Goal: Communication & Community: Answer question/provide support

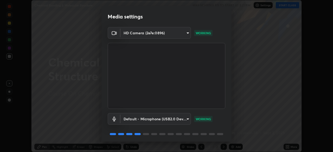
scroll to position [18, 0]
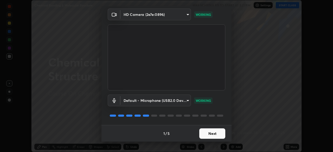
click at [211, 134] on button "Next" at bounding box center [212, 134] width 26 height 10
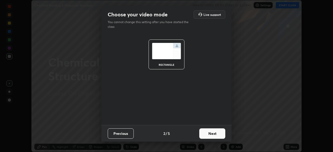
click at [212, 135] on button "Next" at bounding box center [212, 134] width 26 height 10
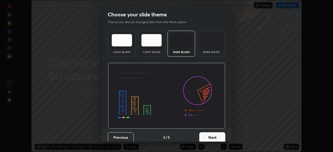
click at [213, 135] on button "Next" at bounding box center [212, 138] width 26 height 10
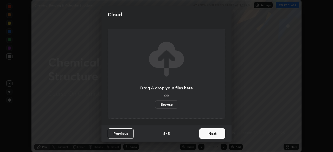
click at [212, 134] on button "Next" at bounding box center [212, 134] width 26 height 10
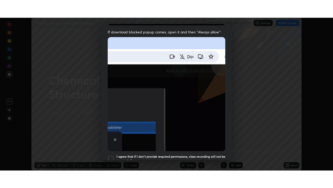
scroll to position [125, 0]
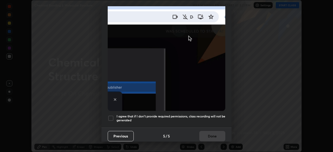
click at [114, 116] on div at bounding box center [111, 118] width 6 height 6
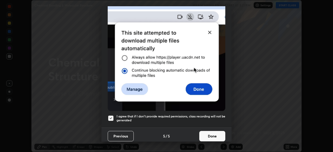
click at [208, 134] on button "Done" at bounding box center [212, 136] width 26 height 10
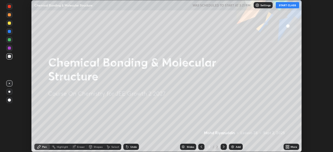
click at [281, 6] on button "START CLASS" at bounding box center [287, 5] width 23 height 6
click at [232, 146] on img at bounding box center [233, 147] width 4 height 4
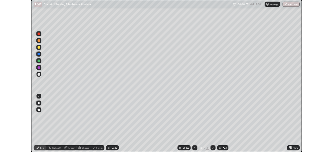
scroll to position [188, 333]
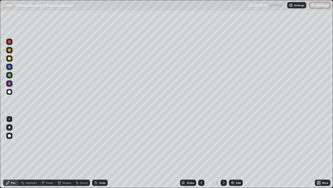
click at [95, 152] on icon at bounding box center [96, 183] width 2 height 2
click at [98, 152] on div "Undo" at bounding box center [100, 182] width 16 height 6
click at [95, 152] on icon at bounding box center [96, 183] width 2 height 2
click at [99, 152] on div "Undo" at bounding box center [102, 182] width 7 height 3
click at [48, 152] on div "Eraser" at bounding box center [50, 182] width 8 height 3
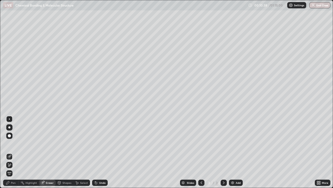
click at [16, 152] on div "Pen" at bounding box center [11, 182] width 16 height 6
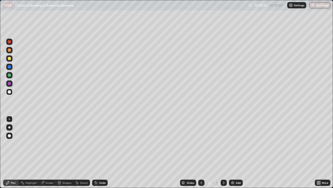
click at [231, 152] on img at bounding box center [233, 182] width 4 height 4
click at [95, 152] on icon at bounding box center [96, 183] width 2 height 2
click at [95, 152] on icon at bounding box center [95, 181] width 1 height 1
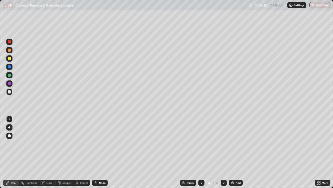
click at [95, 152] on icon at bounding box center [96, 183] width 2 height 2
click at [44, 152] on icon at bounding box center [43, 181] width 3 height 3
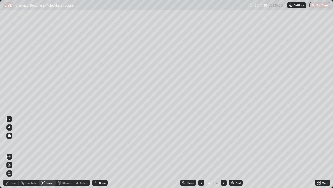
click at [13, 152] on div "Pen" at bounding box center [13, 182] width 5 height 3
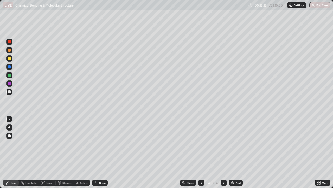
click at [95, 152] on icon at bounding box center [96, 183] width 2 height 2
click at [8, 91] on div at bounding box center [9, 91] width 3 height 3
click at [45, 152] on div "Eraser" at bounding box center [47, 182] width 17 height 6
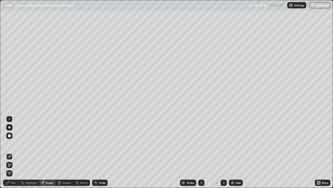
click at [16, 152] on div "Pen" at bounding box center [11, 182] width 16 height 6
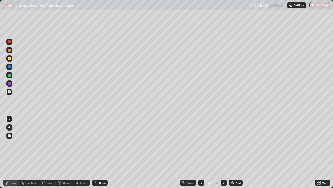
click at [95, 152] on icon at bounding box center [96, 183] width 2 height 2
click at [95, 152] on icon at bounding box center [96, 182] width 4 height 4
click at [96, 152] on icon at bounding box center [96, 182] width 4 height 4
click at [95, 152] on icon at bounding box center [96, 183] width 2 height 2
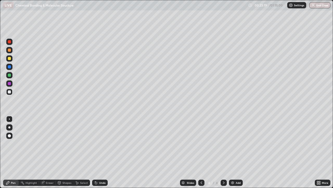
click at [96, 152] on icon at bounding box center [96, 183] width 2 height 2
click at [233, 152] on img at bounding box center [233, 182] width 4 height 4
click at [199, 152] on icon at bounding box center [201, 182] width 4 height 4
click at [223, 152] on icon at bounding box center [224, 182] width 2 height 3
click at [201, 152] on icon at bounding box center [202, 182] width 2 height 3
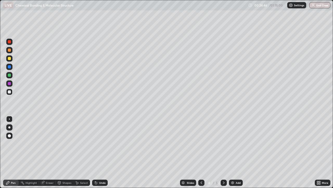
click at [223, 152] on icon at bounding box center [224, 182] width 2 height 3
click at [200, 152] on icon at bounding box center [201, 182] width 4 height 4
click at [223, 152] on icon at bounding box center [224, 182] width 4 height 4
click at [98, 152] on div "Undo" at bounding box center [100, 182] width 16 height 6
click at [99, 152] on div "Undo" at bounding box center [100, 182] width 16 height 6
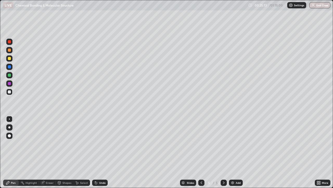
click at [200, 152] on icon at bounding box center [201, 182] width 4 height 4
click at [223, 152] on icon at bounding box center [224, 182] width 2 height 3
click at [96, 152] on icon at bounding box center [96, 183] width 2 height 2
click at [95, 152] on icon at bounding box center [96, 183] width 2 height 2
click at [96, 152] on icon at bounding box center [96, 183] width 2 height 2
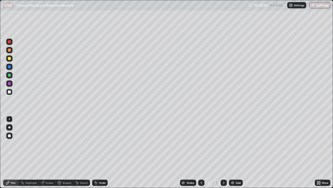
click at [96, 152] on icon at bounding box center [96, 183] width 2 height 2
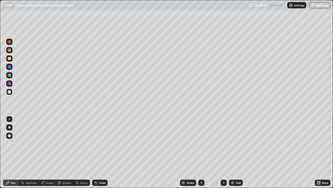
click at [96, 152] on icon at bounding box center [96, 183] width 2 height 2
click at [96, 152] on icon at bounding box center [96, 182] width 4 height 4
click at [95, 152] on icon at bounding box center [96, 183] width 2 height 2
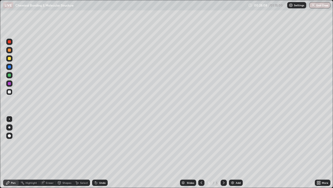
click at [95, 152] on icon at bounding box center [96, 183] width 2 height 2
click at [96, 152] on icon at bounding box center [96, 183] width 2 height 2
click at [97, 152] on icon at bounding box center [96, 182] width 4 height 4
click at [95, 152] on icon at bounding box center [96, 183] width 2 height 2
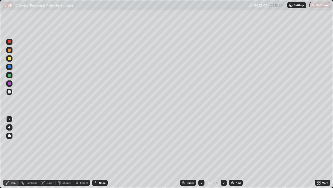
click at [97, 152] on icon at bounding box center [96, 182] width 4 height 4
click at [95, 152] on icon at bounding box center [96, 183] width 2 height 2
click at [97, 152] on icon at bounding box center [96, 182] width 4 height 4
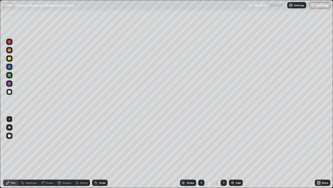
click at [97, 152] on icon at bounding box center [96, 182] width 4 height 4
click at [95, 152] on icon at bounding box center [96, 183] width 2 height 2
click at [95, 152] on icon at bounding box center [95, 181] width 1 height 1
click at [97, 152] on icon at bounding box center [96, 182] width 4 height 4
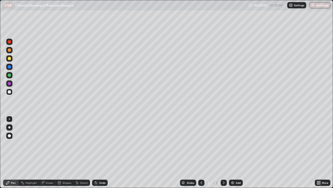
click at [96, 152] on icon at bounding box center [96, 183] width 2 height 2
click at [95, 152] on icon at bounding box center [96, 183] width 2 height 2
click at [95, 152] on icon at bounding box center [95, 181] width 1 height 1
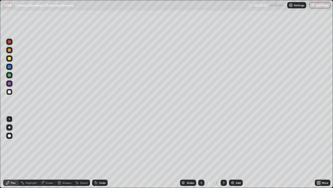
click at [95, 152] on icon at bounding box center [95, 181] width 1 height 1
click at [95, 152] on icon at bounding box center [96, 183] width 2 height 2
click at [97, 152] on icon at bounding box center [96, 182] width 4 height 4
click at [95, 152] on icon at bounding box center [95, 181] width 1 height 1
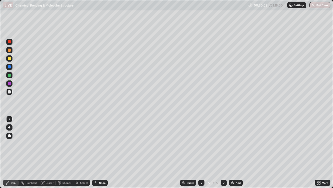
click at [95, 152] on icon at bounding box center [96, 182] width 4 height 4
click at [232, 152] on img at bounding box center [233, 182] width 4 height 4
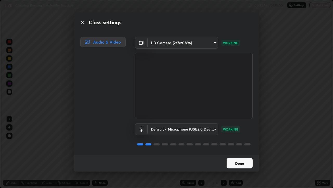
click at [246, 152] on button "Done" at bounding box center [240, 163] width 26 height 10
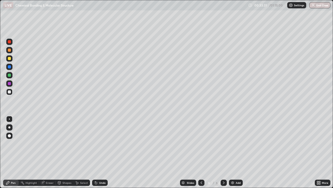
click at [95, 152] on icon at bounding box center [96, 183] width 2 height 2
click at [46, 152] on div "Eraser" at bounding box center [50, 182] width 8 height 3
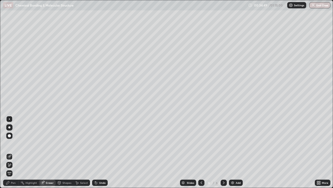
click at [8, 152] on icon at bounding box center [8, 163] width 1 height 1
click at [11, 152] on div "Pen" at bounding box center [13, 182] width 5 height 3
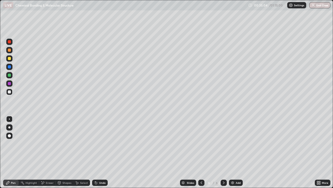
click at [10, 92] on div at bounding box center [9, 91] width 3 height 3
click at [96, 152] on icon at bounding box center [96, 183] width 2 height 2
click at [95, 152] on icon at bounding box center [96, 183] width 2 height 2
click at [95, 152] on icon at bounding box center [95, 181] width 1 height 1
click at [201, 152] on icon at bounding box center [202, 182] width 2 height 3
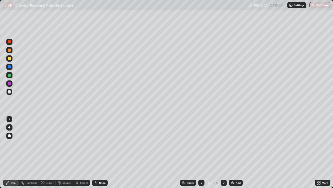
click at [201, 152] on icon at bounding box center [201, 182] width 4 height 4
click at [223, 152] on icon at bounding box center [224, 182] width 4 height 4
click at [231, 152] on img at bounding box center [233, 182] width 4 height 4
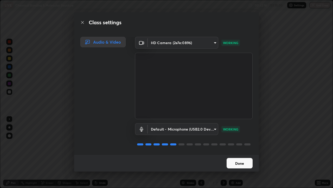
click at [232, 152] on button "Done" at bounding box center [240, 163] width 26 height 10
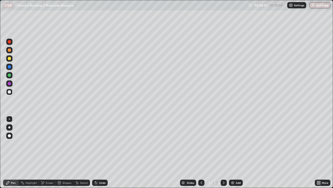
click at [95, 152] on icon at bounding box center [95, 181] width 1 height 1
click at [97, 152] on icon at bounding box center [96, 182] width 4 height 4
click at [96, 152] on icon at bounding box center [96, 183] width 2 height 2
click at [95, 152] on icon at bounding box center [96, 183] width 2 height 2
click at [97, 152] on icon at bounding box center [96, 182] width 4 height 4
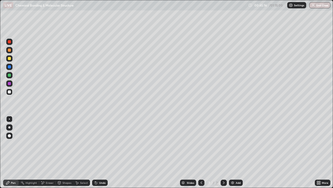
click at [98, 152] on div "Undo" at bounding box center [100, 182] width 16 height 6
click at [319, 152] on icon at bounding box center [319, 182] width 4 height 4
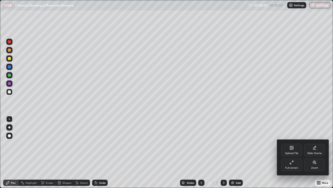
click at [230, 152] on div at bounding box center [166, 94] width 333 height 188
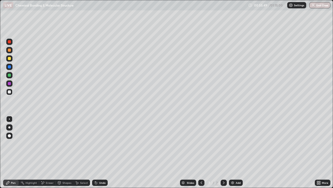
click at [233, 152] on img at bounding box center [233, 182] width 4 height 4
click at [96, 152] on icon at bounding box center [96, 183] width 2 height 2
click at [95, 152] on icon at bounding box center [96, 183] width 2 height 2
click at [96, 152] on icon at bounding box center [96, 183] width 2 height 2
click at [97, 152] on icon at bounding box center [96, 182] width 4 height 4
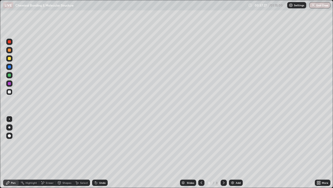
click at [94, 152] on icon at bounding box center [96, 182] width 4 height 4
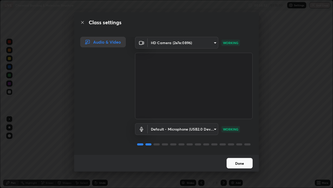
click at [242, 152] on button "Done" at bounding box center [240, 163] width 26 height 10
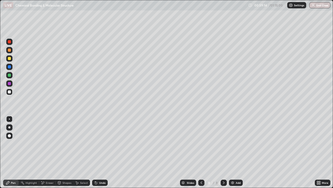
click at [95, 152] on icon at bounding box center [96, 183] width 2 height 2
click at [96, 152] on icon at bounding box center [96, 183] width 2 height 2
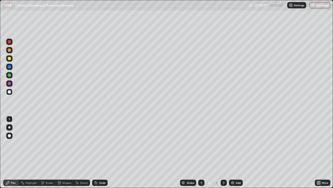
click at [10, 76] on div at bounding box center [9, 74] width 3 height 3
click at [232, 152] on img at bounding box center [233, 182] width 4 height 4
click at [10, 94] on div at bounding box center [9, 92] width 6 height 6
click at [201, 152] on icon at bounding box center [201, 182] width 4 height 4
click at [223, 152] on icon at bounding box center [224, 182] width 4 height 4
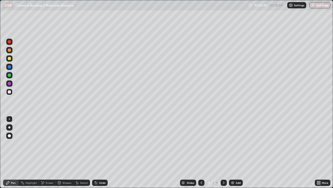
click at [32, 152] on div "Highlight" at bounding box center [31, 182] width 11 height 3
click at [46, 152] on div "Eraser" at bounding box center [50, 182] width 8 height 3
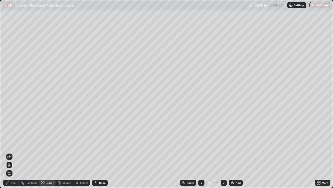
click at [13, 152] on div "Pen" at bounding box center [13, 182] width 5 height 3
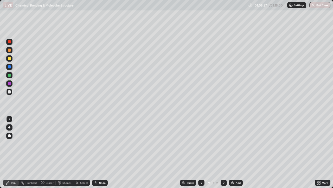
click at [314, 6] on img "button" at bounding box center [313, 5] width 4 height 4
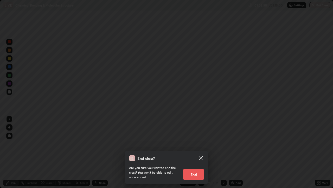
click at [192, 152] on button "End" at bounding box center [193, 174] width 21 height 10
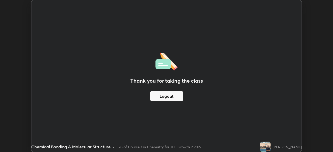
scroll to position [25892, 25711]
